Goal: Transaction & Acquisition: Purchase product/service

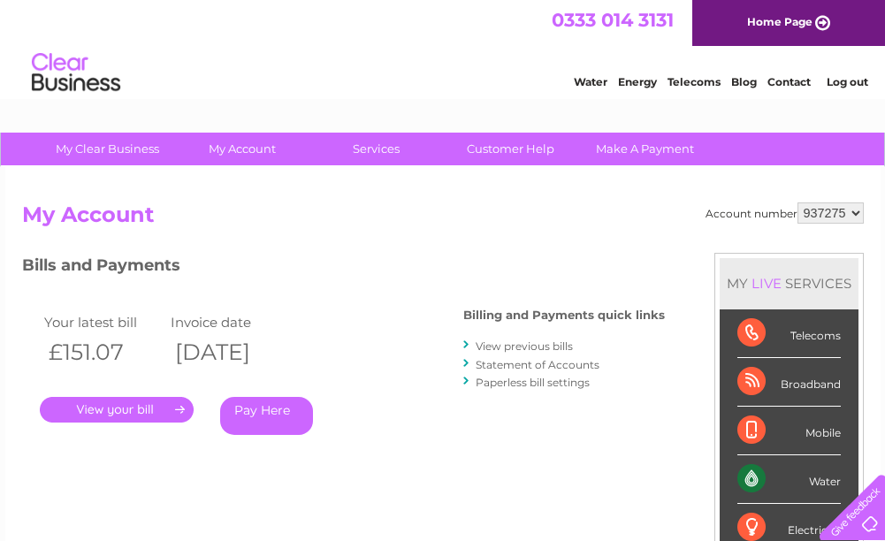
click at [106, 406] on link "." at bounding box center [117, 410] width 154 height 26
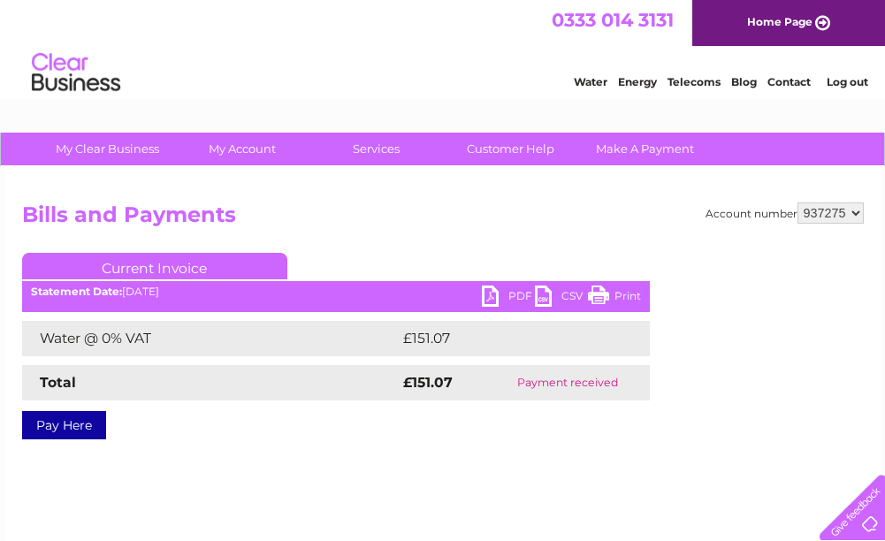
click at [512, 295] on link "PDF" at bounding box center [508, 299] width 53 height 26
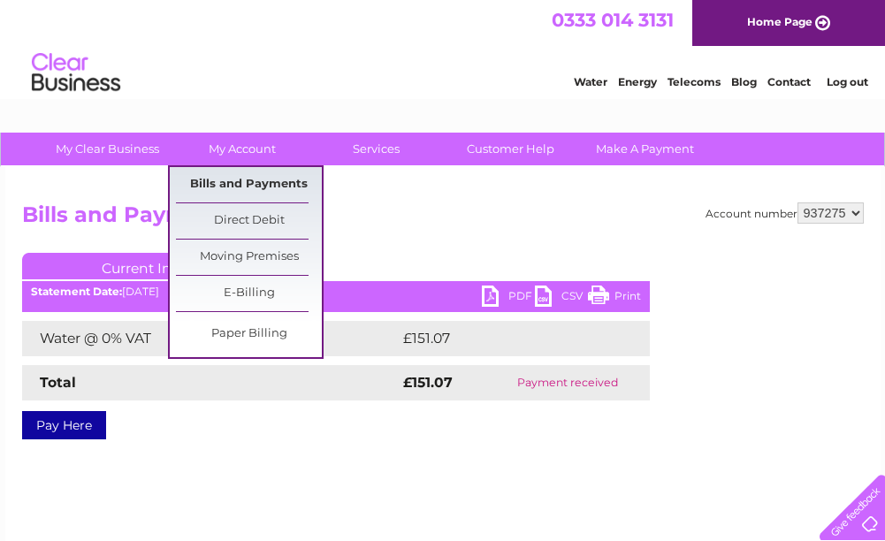
click at [278, 176] on link "Bills and Payments" at bounding box center [249, 184] width 146 height 35
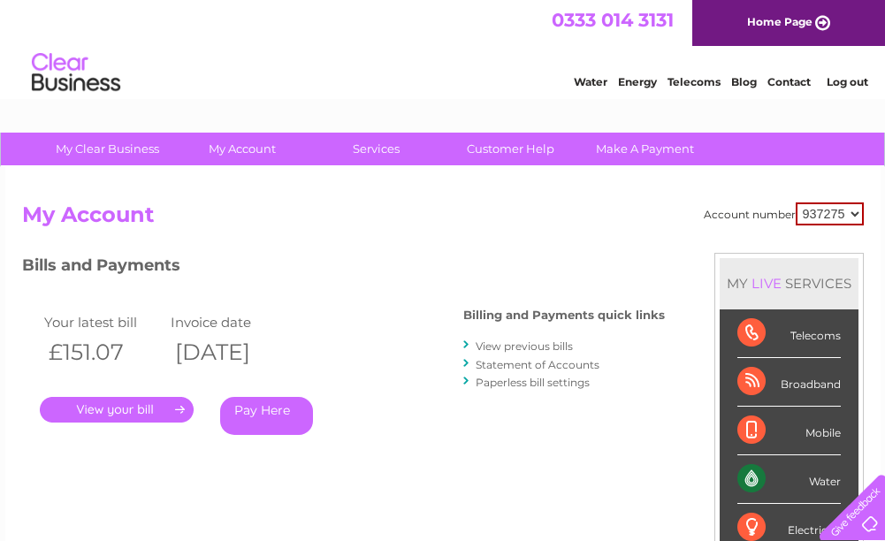
drag, startPoint x: 394, startPoint y: 280, endPoint x: 258, endPoint y: 231, distance: 144.1
click at [258, 231] on h2 "My Account" at bounding box center [443, 220] width 842 height 34
click at [567, 364] on link "Statement of Accounts" at bounding box center [538, 364] width 124 height 13
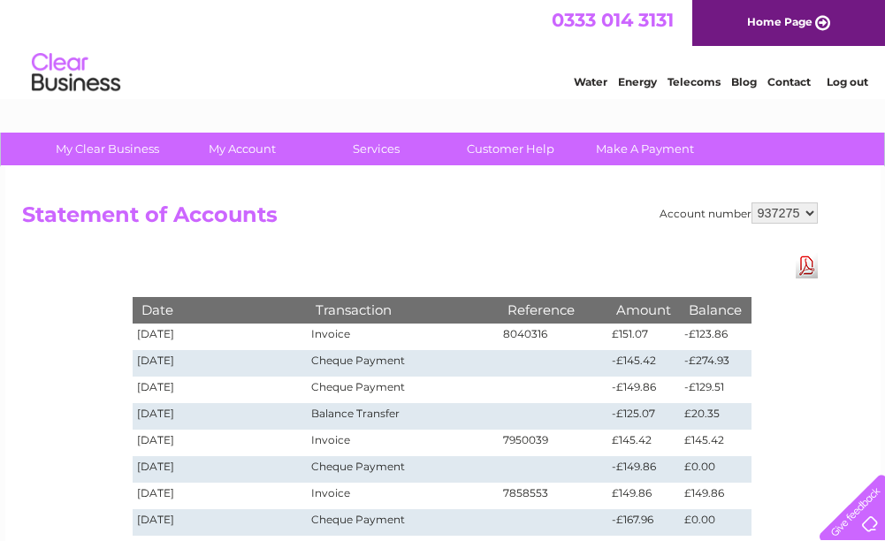
drag, startPoint x: 330, startPoint y: 158, endPoint x: 150, endPoint y: 51, distance: 209.0
drag, startPoint x: 150, startPoint y: 51, endPoint x: 751, endPoint y: 252, distance: 633.2
click at [751, 252] on div "Account number 937275 Statement of Accounts Download Pdf Date Transaction Refer…" at bounding box center [443, 533] width 876 height 733
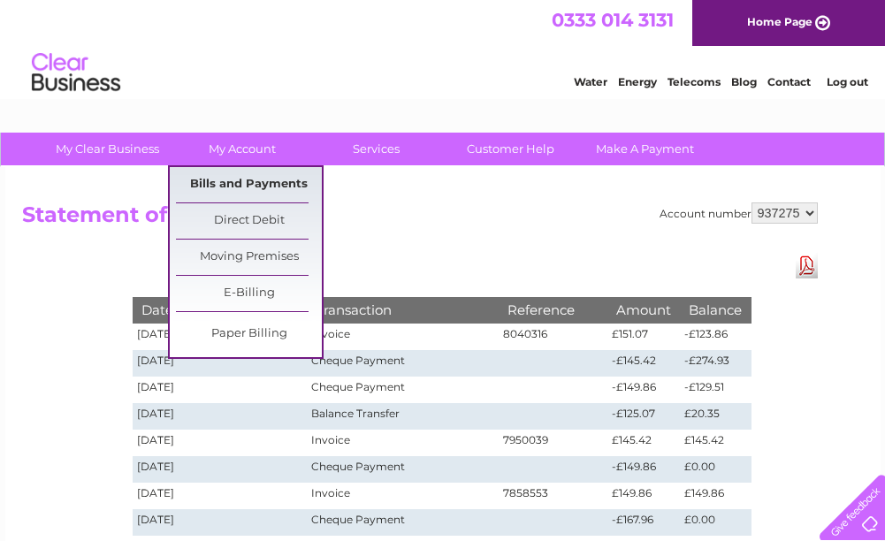
click at [257, 188] on link "Bills and Payments" at bounding box center [249, 184] width 146 height 35
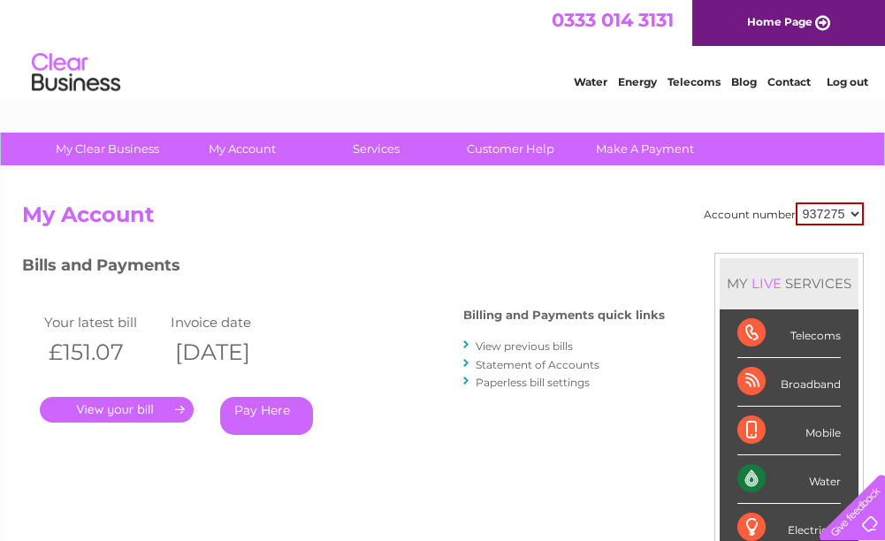
click at [132, 410] on link "." at bounding box center [117, 410] width 154 height 26
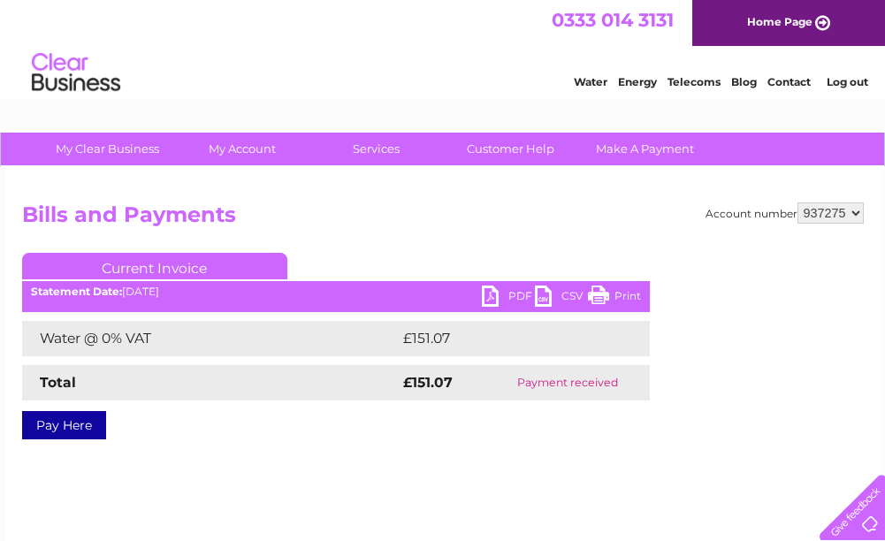
click at [80, 430] on link "Pay Here" at bounding box center [64, 425] width 84 height 28
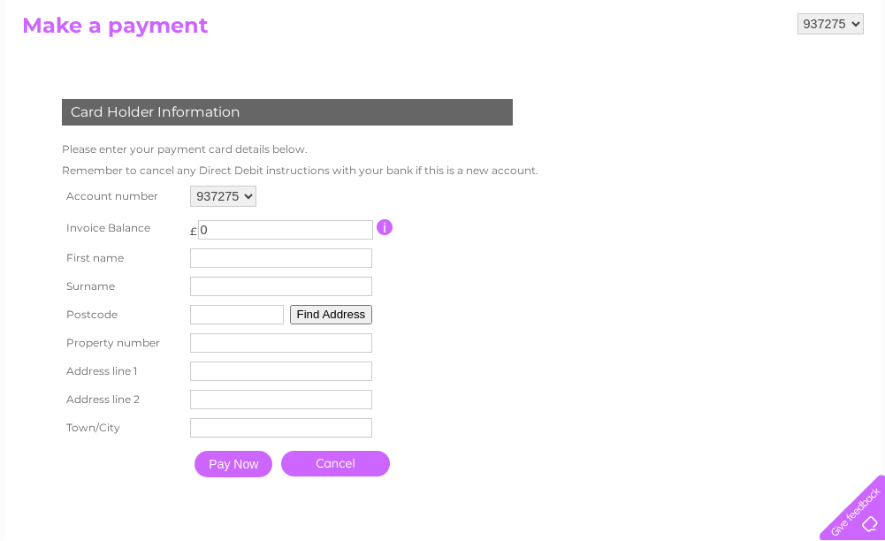
scroll to position [265, 0]
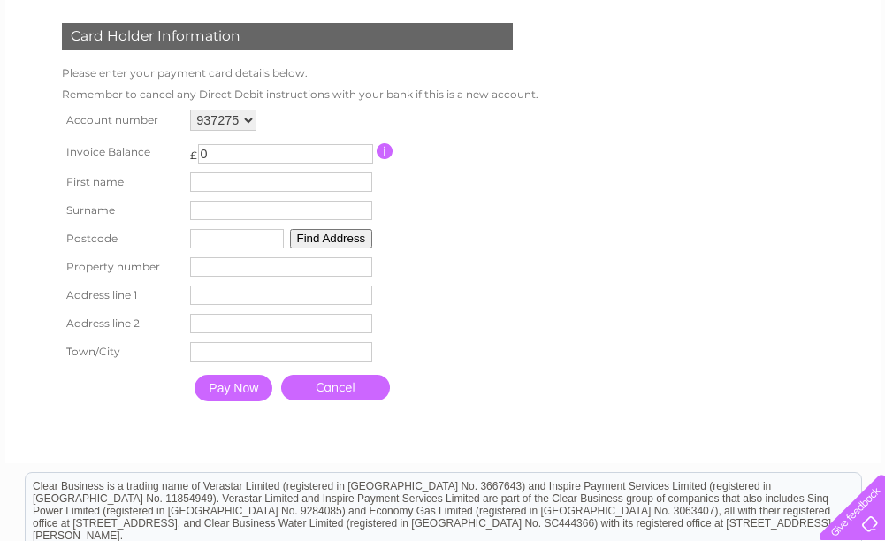
click at [314, 382] on link "Cancel" at bounding box center [335, 388] width 109 height 26
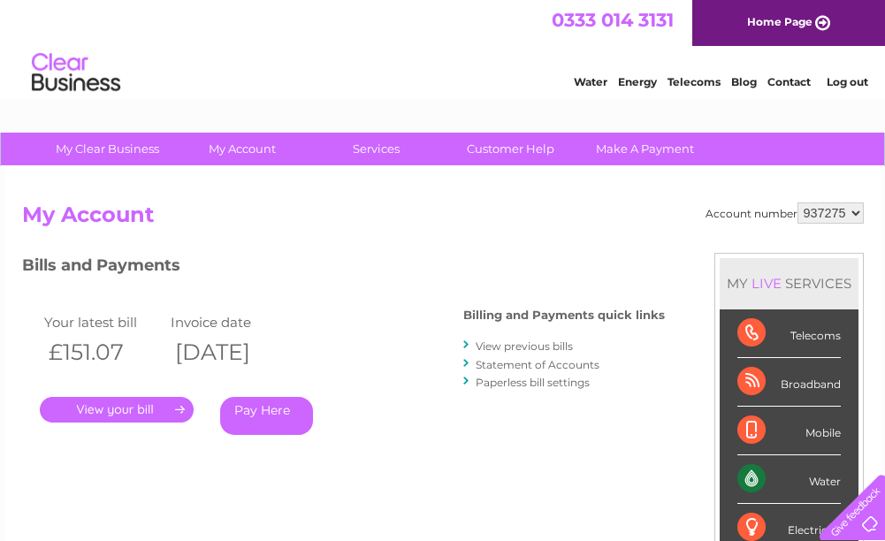
drag, startPoint x: 366, startPoint y: 536, endPoint x: 318, endPoint y: 480, distance: 74.0
click at [318, 482] on div "Bills and Payments Billing and Payments quick links View previous bills Stateme…" at bounding box center [343, 370] width 643 height 234
click at [828, 219] on select "937275" at bounding box center [831, 213] width 66 height 21
click at [838, 211] on select "937275" at bounding box center [831, 213] width 66 height 21
